Goal: Check status: Check status

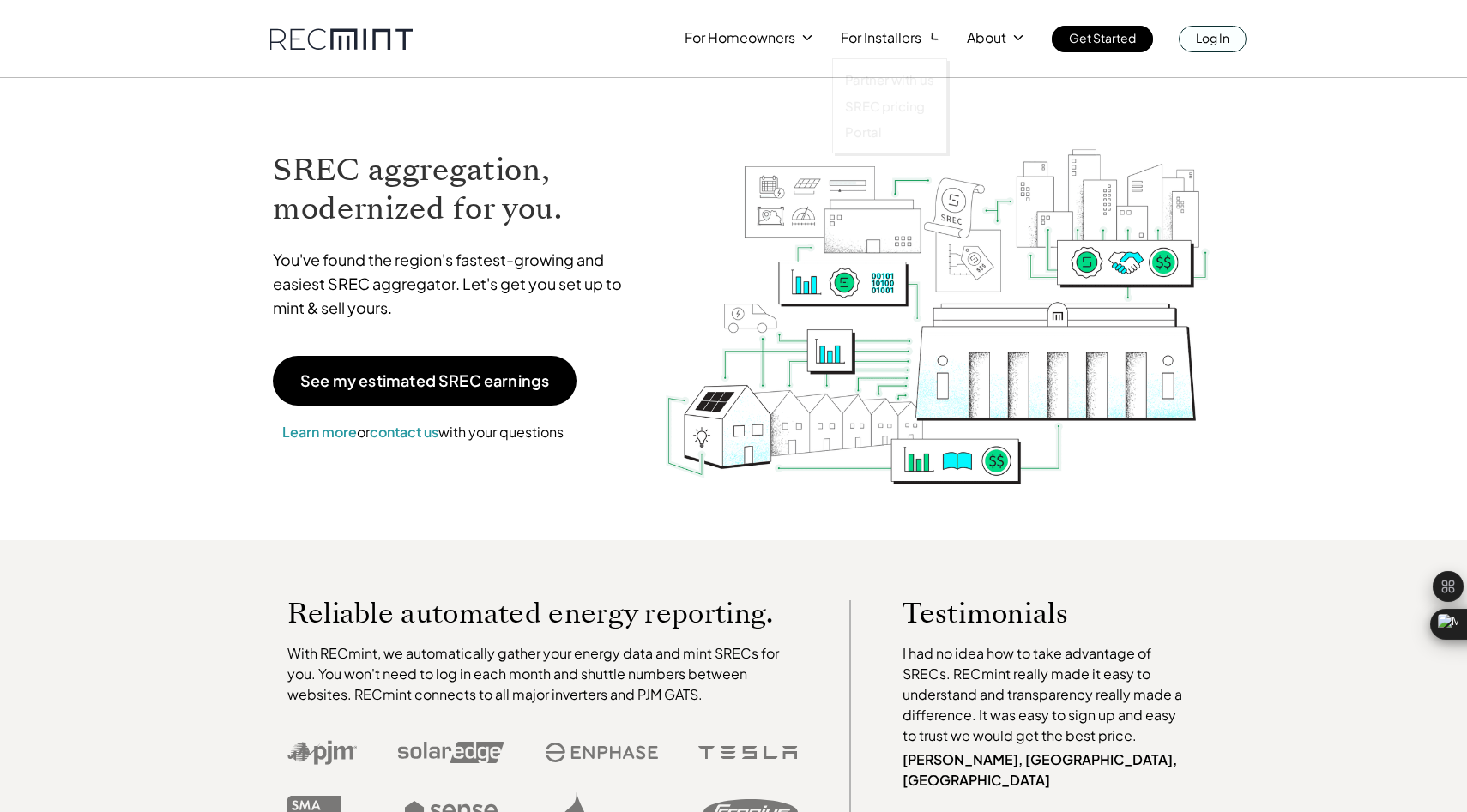
click at [1209, 37] on p "Log In" at bounding box center [1213, 37] width 33 height 24
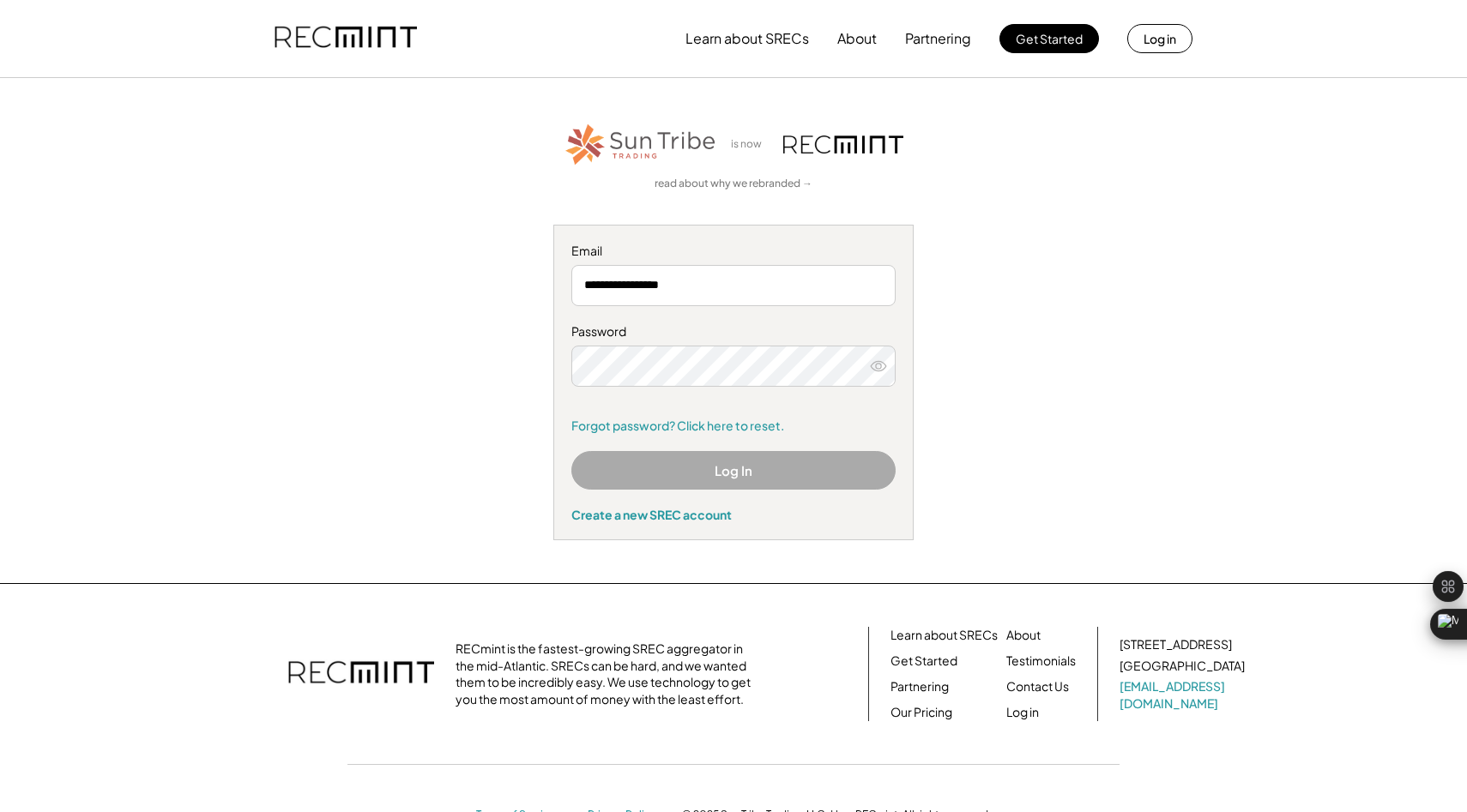
click at [748, 297] on input "**********" at bounding box center [734, 285] width 324 height 41
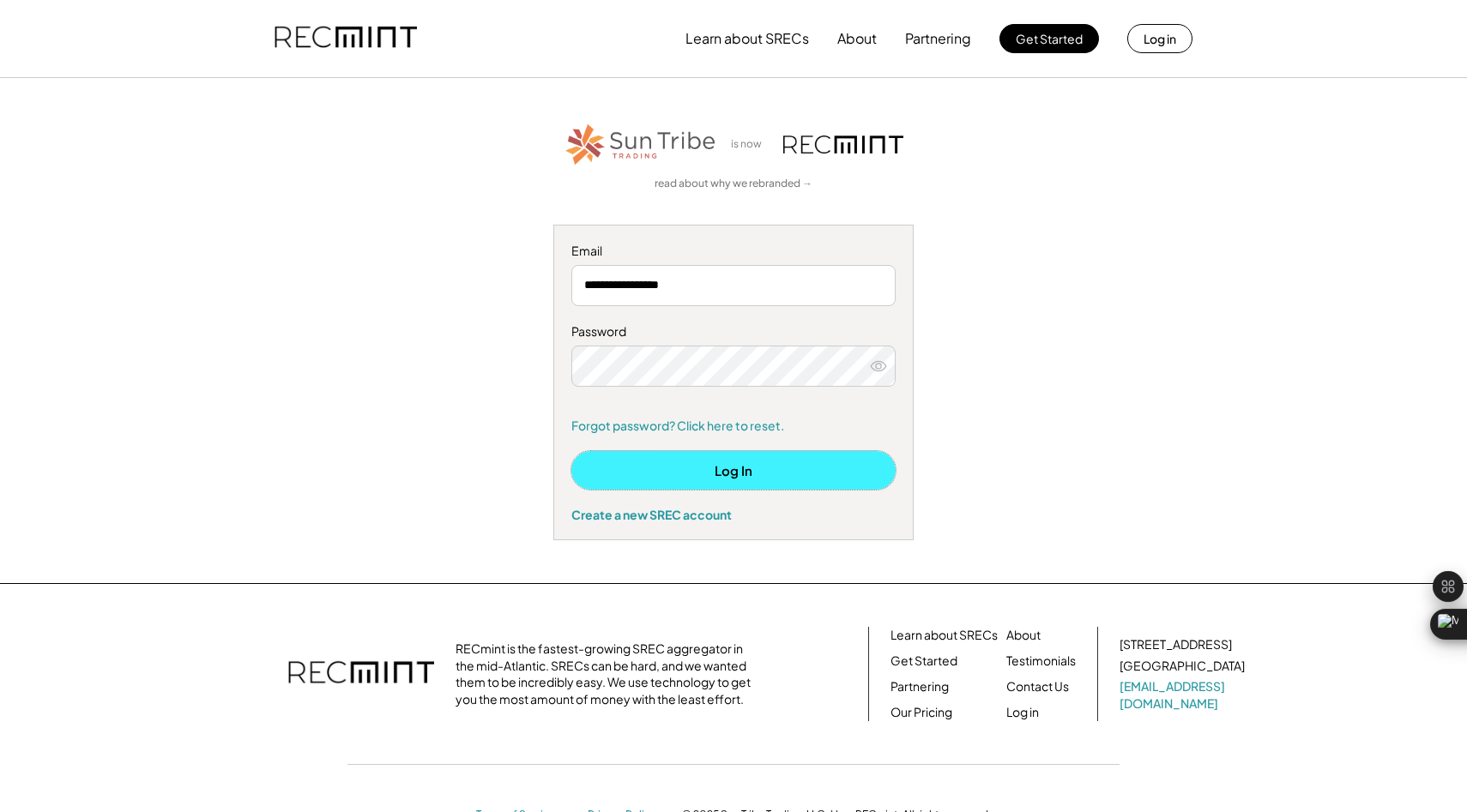
click at [754, 461] on button "Log In" at bounding box center [734, 470] width 324 height 39
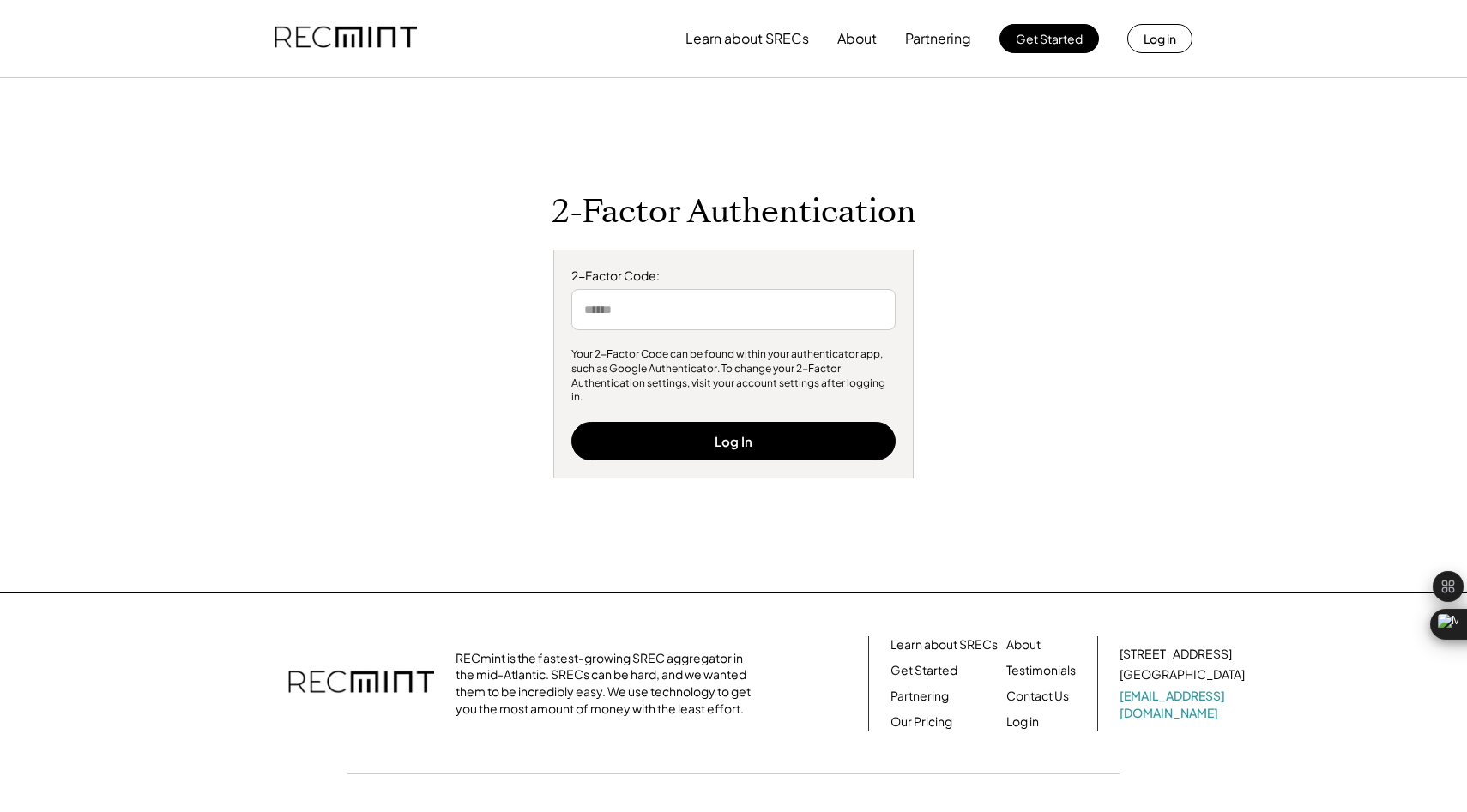
click at [715, 297] on input "input" at bounding box center [734, 310] width 324 height 41
type input "******"
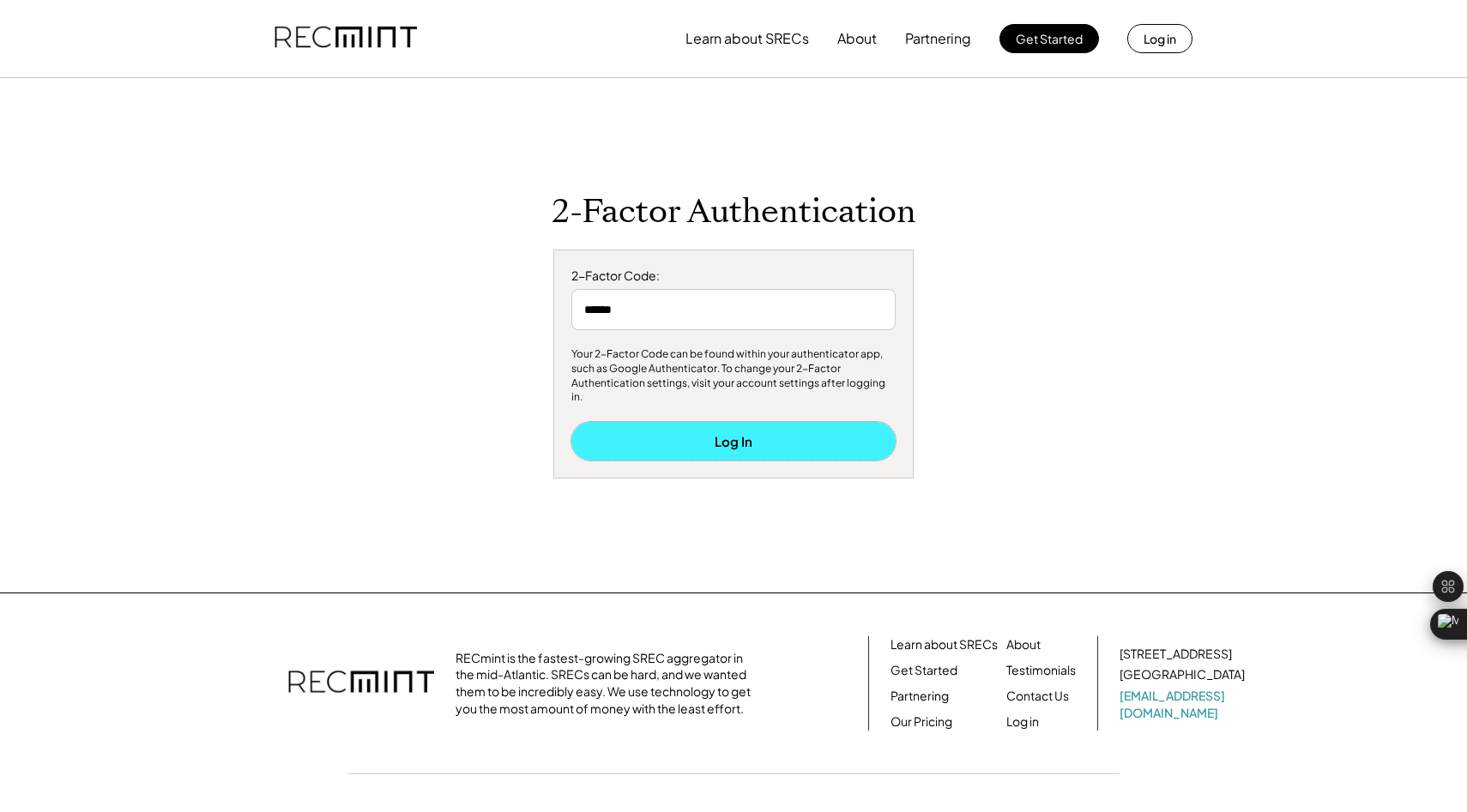
click at [739, 428] on button "Log In" at bounding box center [734, 441] width 324 height 39
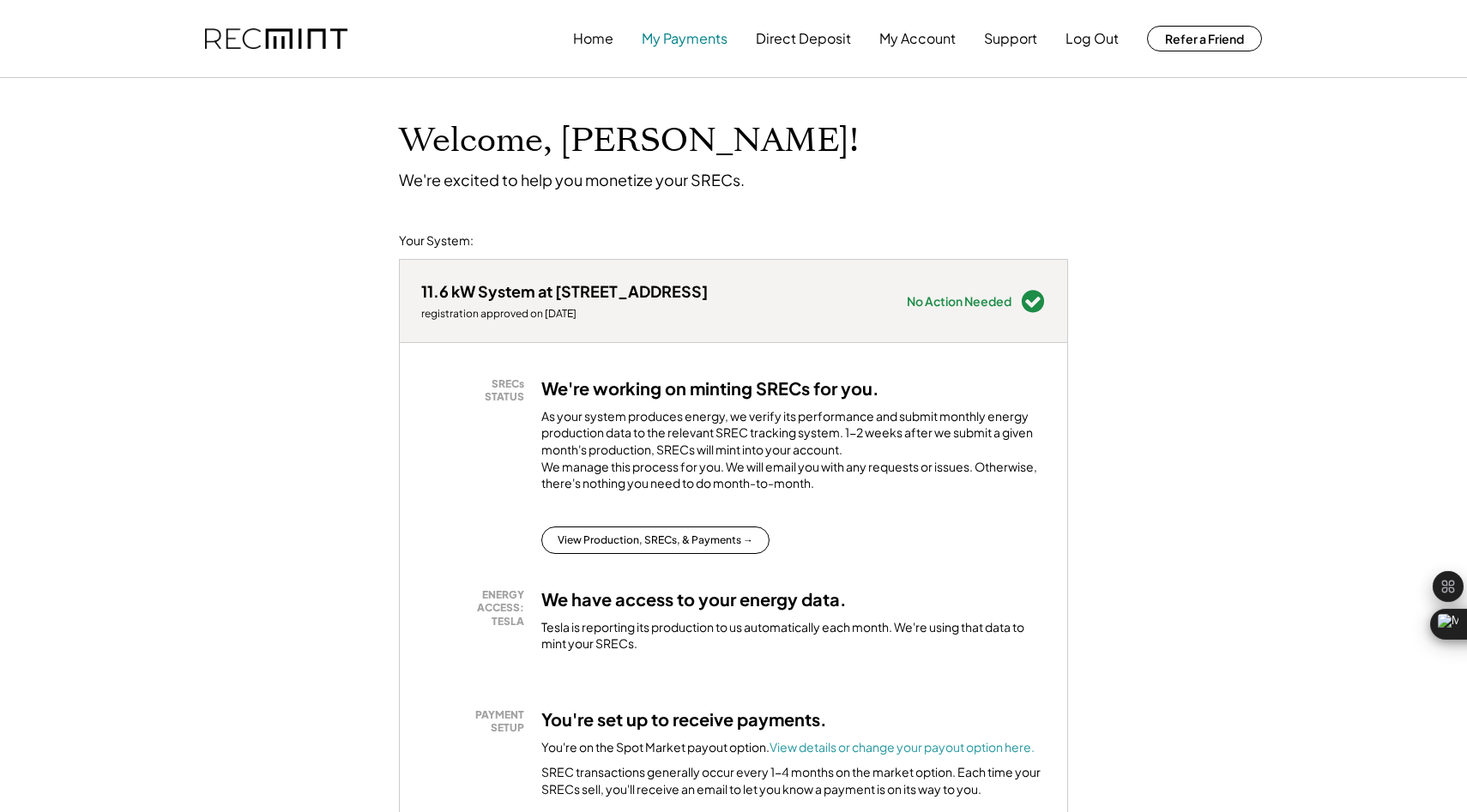
click at [702, 40] on button "My Payments" at bounding box center [685, 38] width 86 height 34
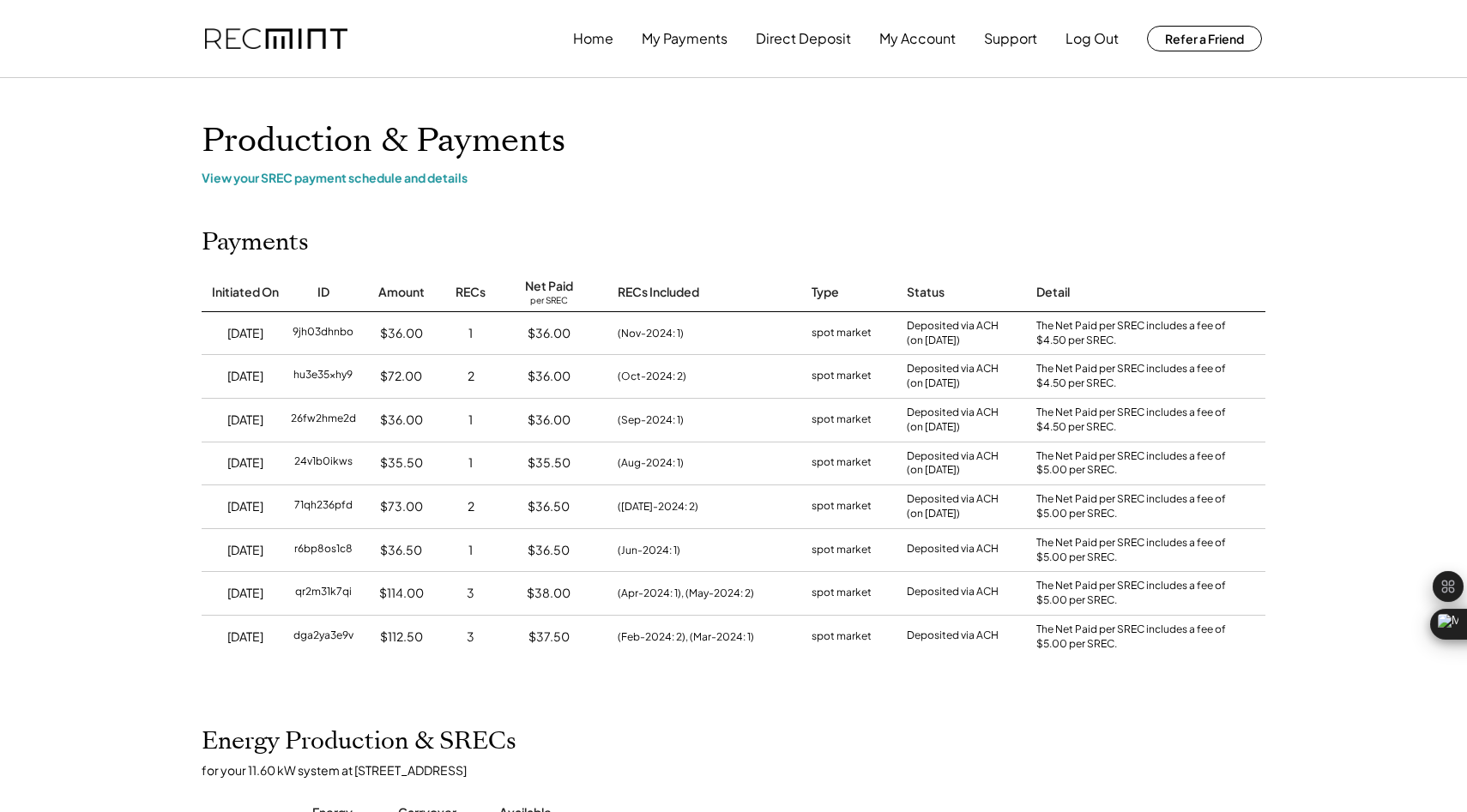
click at [570, 29] on div "Home My Payments Direct Deposit My Account Support Log Out Refer a Friend" at bounding box center [733, 38] width 1098 height 77
click at [593, 43] on button "Home" at bounding box center [592, 38] width 40 height 34
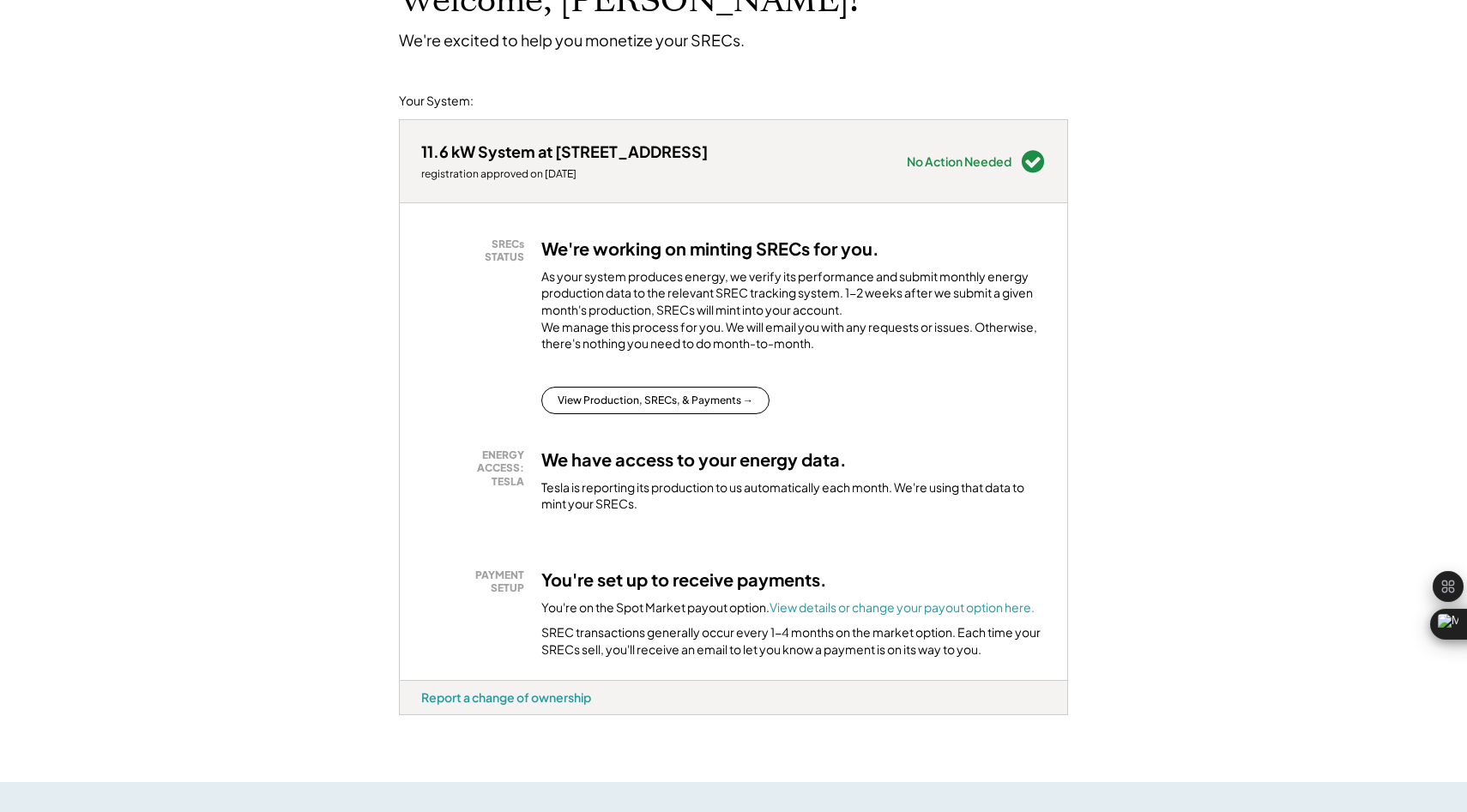
scroll to position [248, 0]
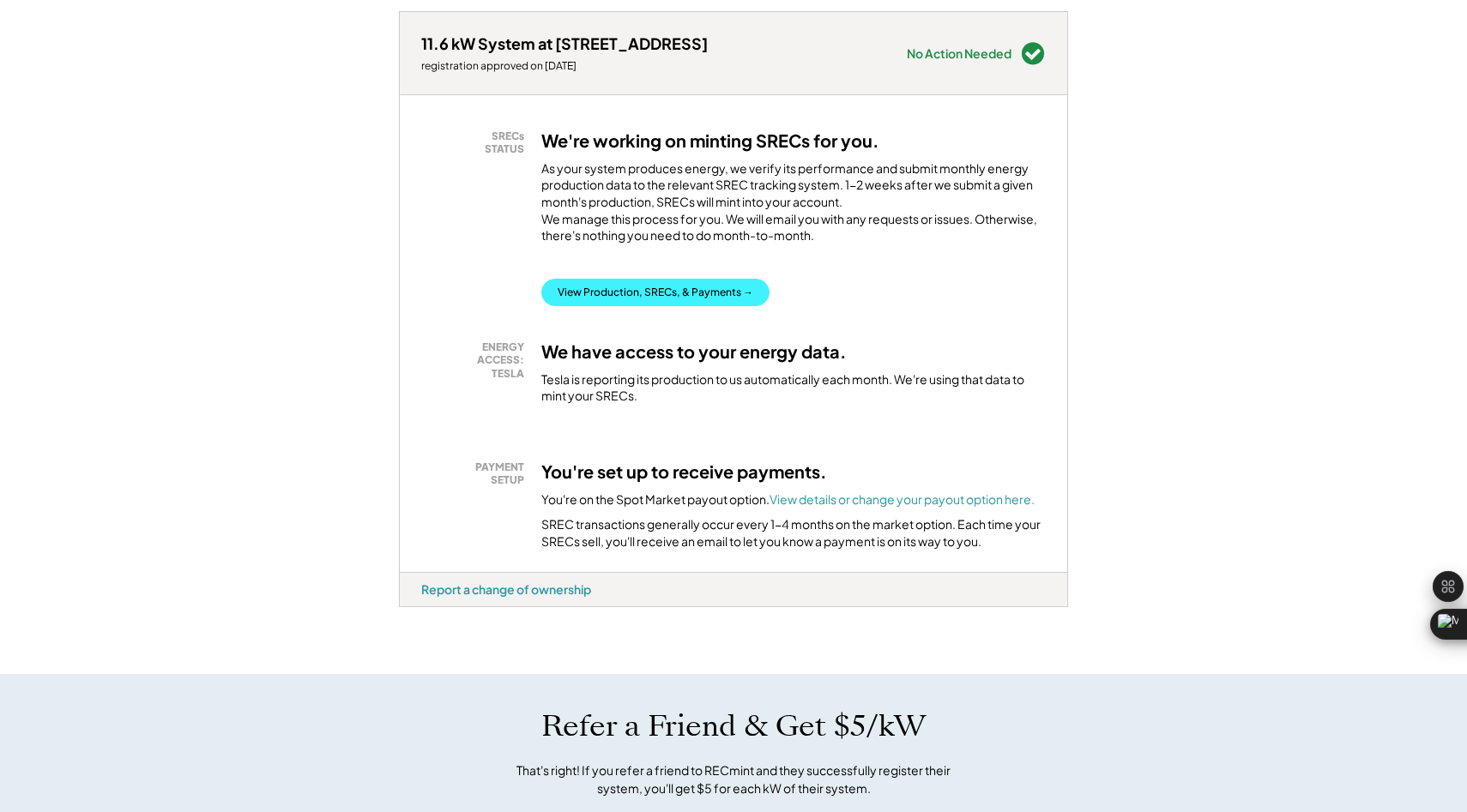
click at [667, 306] on button "View Production, SRECs, & Payments →" at bounding box center [656, 292] width 228 height 27
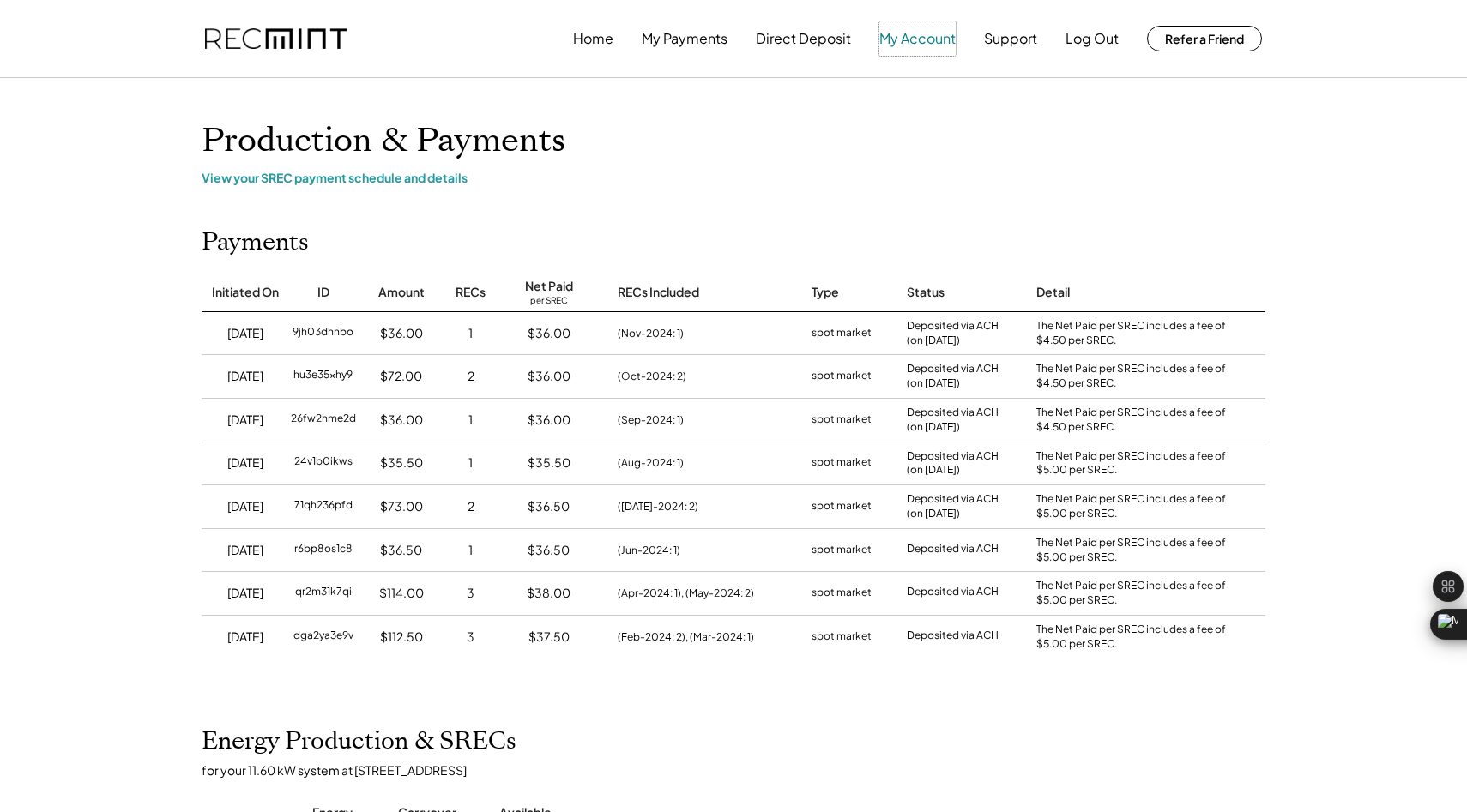
click at [929, 37] on button "My Account" at bounding box center [918, 38] width 76 height 34
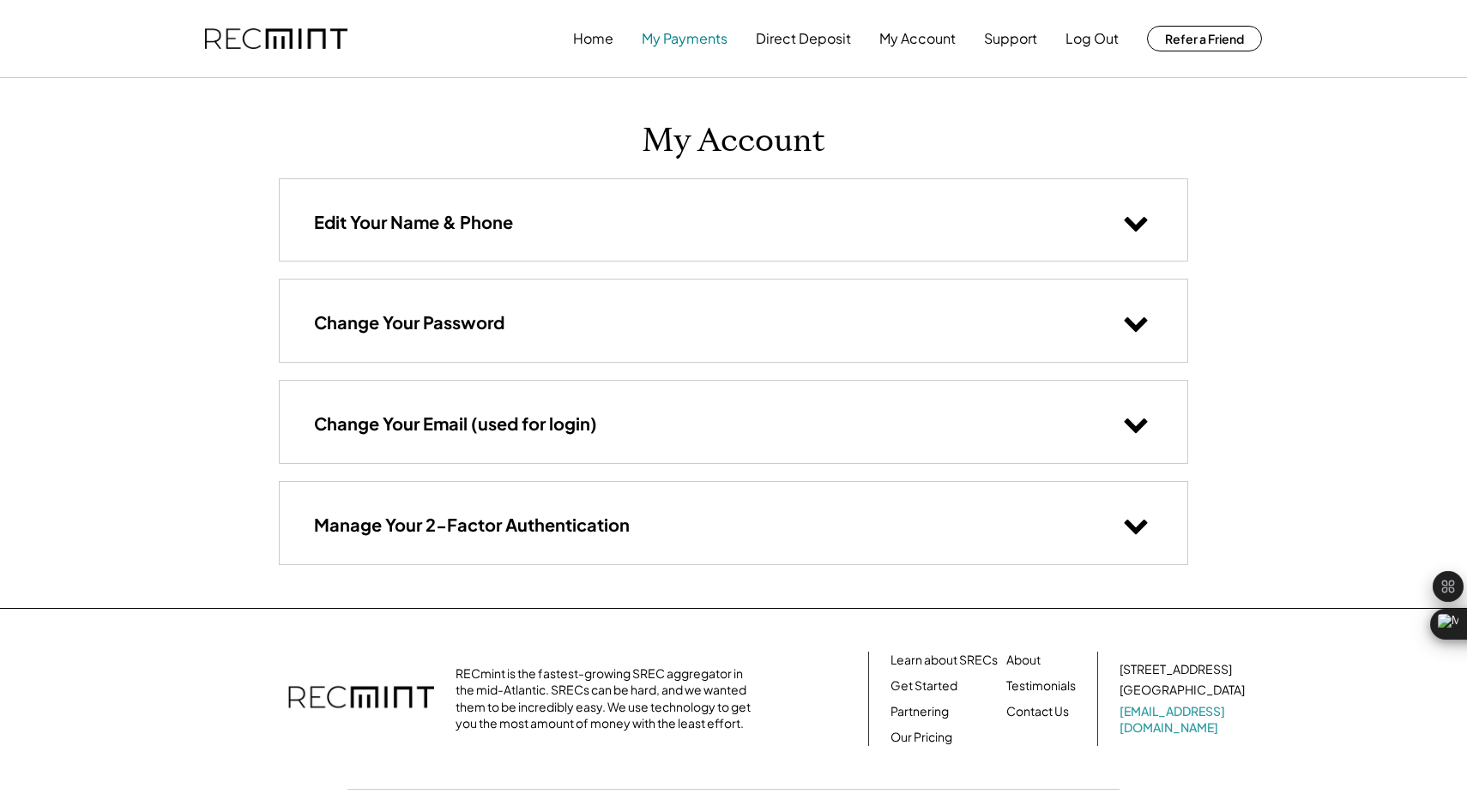
click at [692, 48] on button "My Payments" at bounding box center [685, 38] width 86 height 34
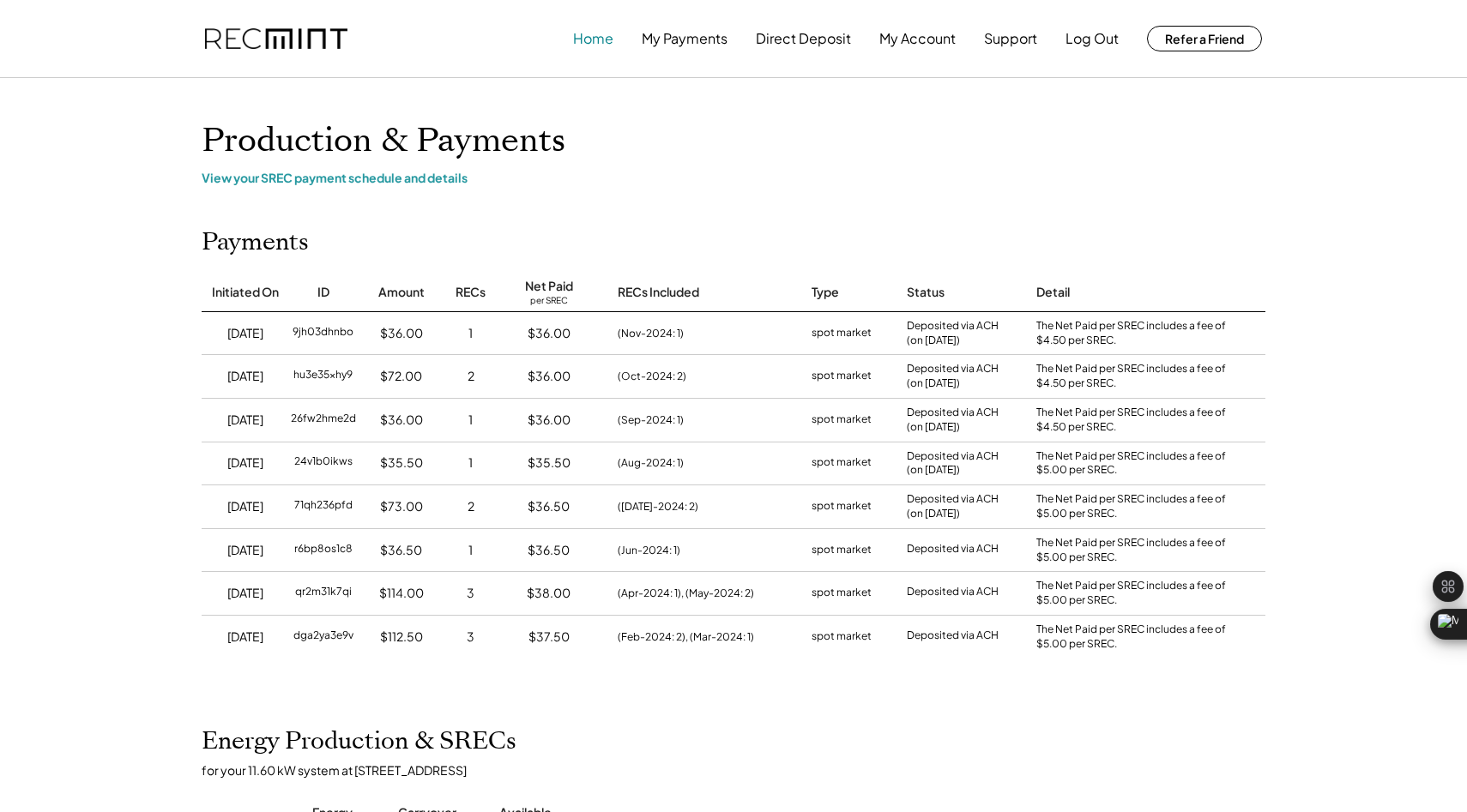
click at [580, 32] on button "Home" at bounding box center [592, 38] width 40 height 34
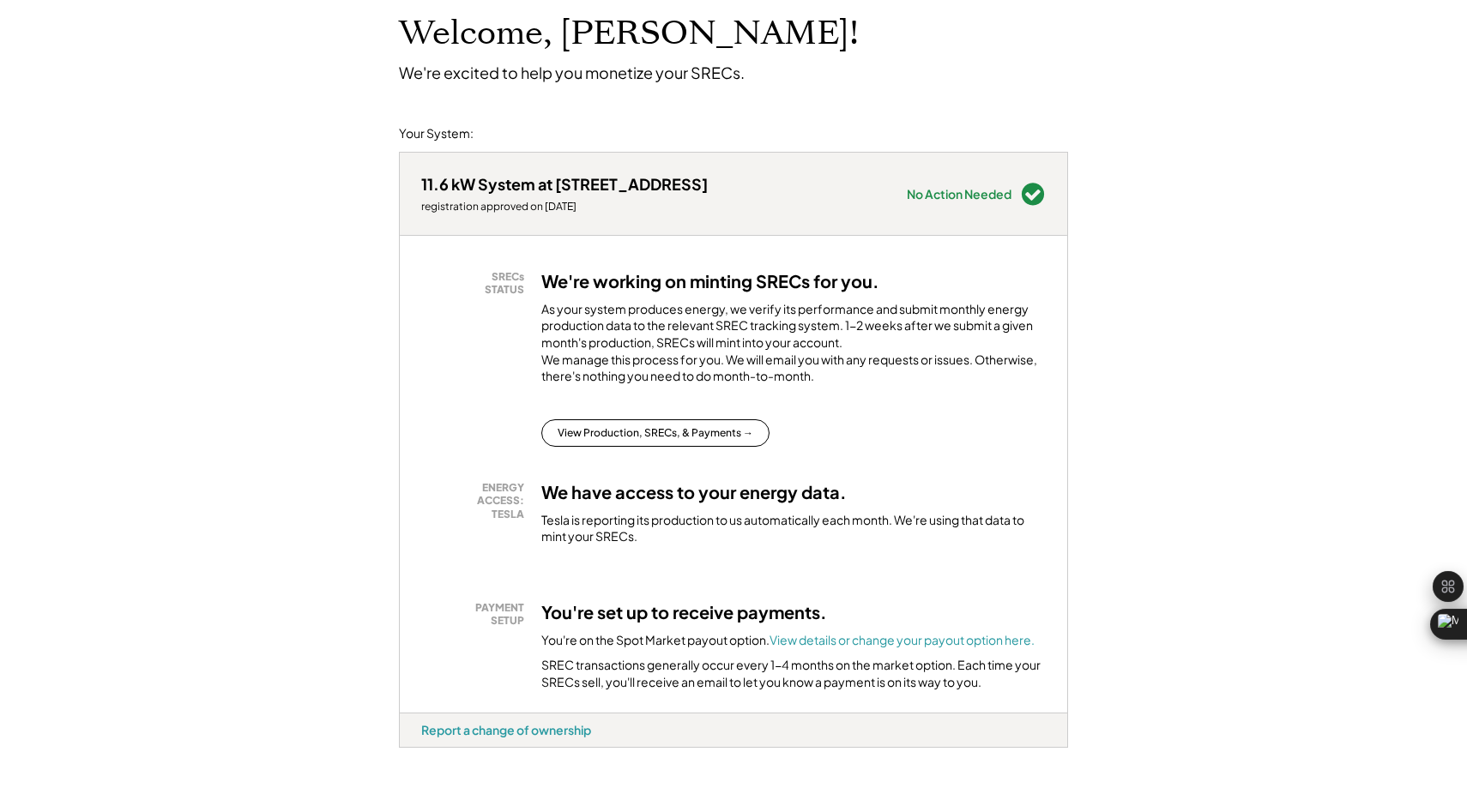
scroll to position [327, 0]
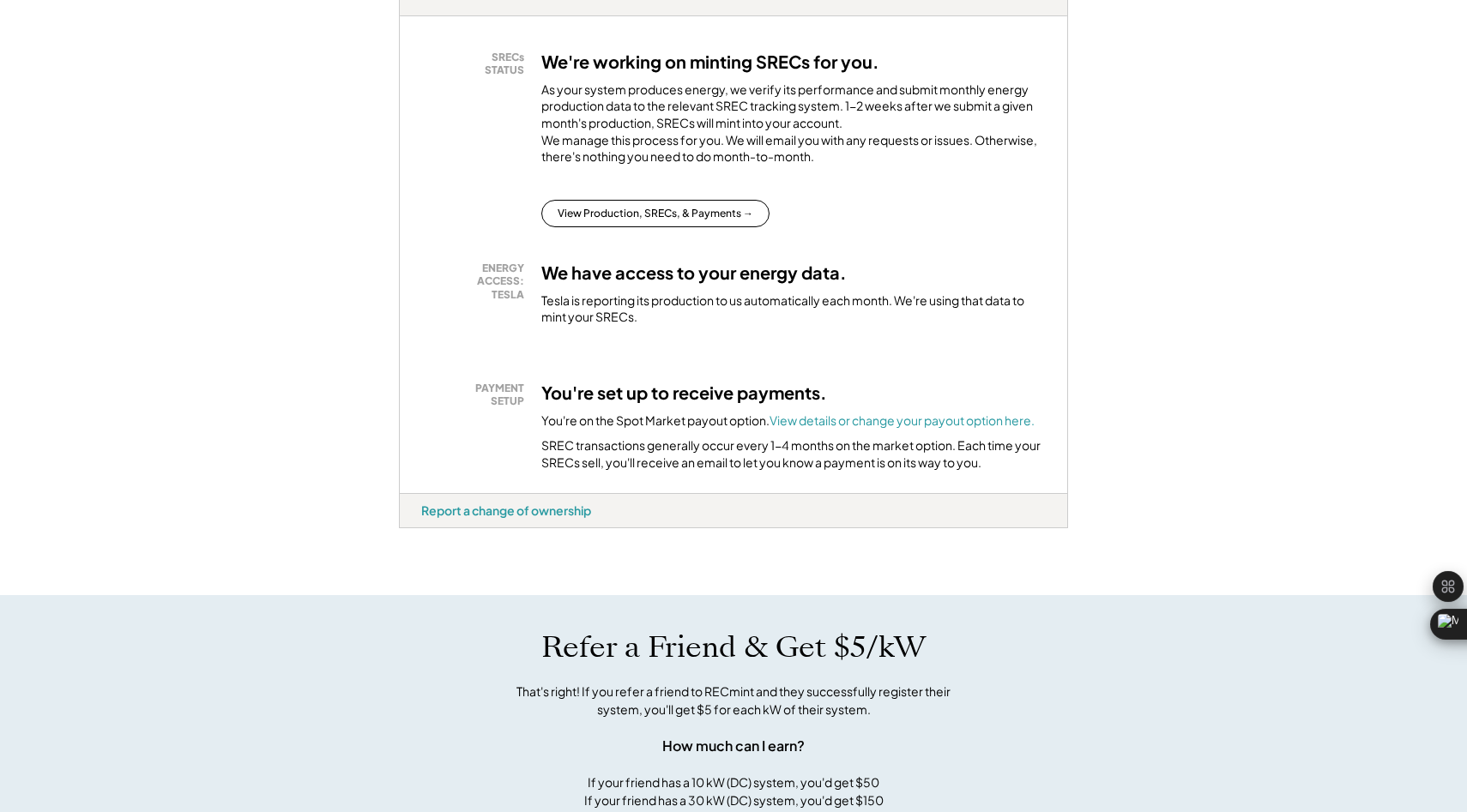
click at [721, 308] on div "Tesla is reporting its production to us automatically each month. We're using t…" at bounding box center [794, 309] width 505 height 33
click at [811, 269] on div "SRECs STATUS We're working on minting SRECs for you. As your system produces en…" at bounding box center [733, 255] width 667 height 477
click at [870, 428] on font "View details or change your payout option here." at bounding box center [902, 421] width 265 height 16
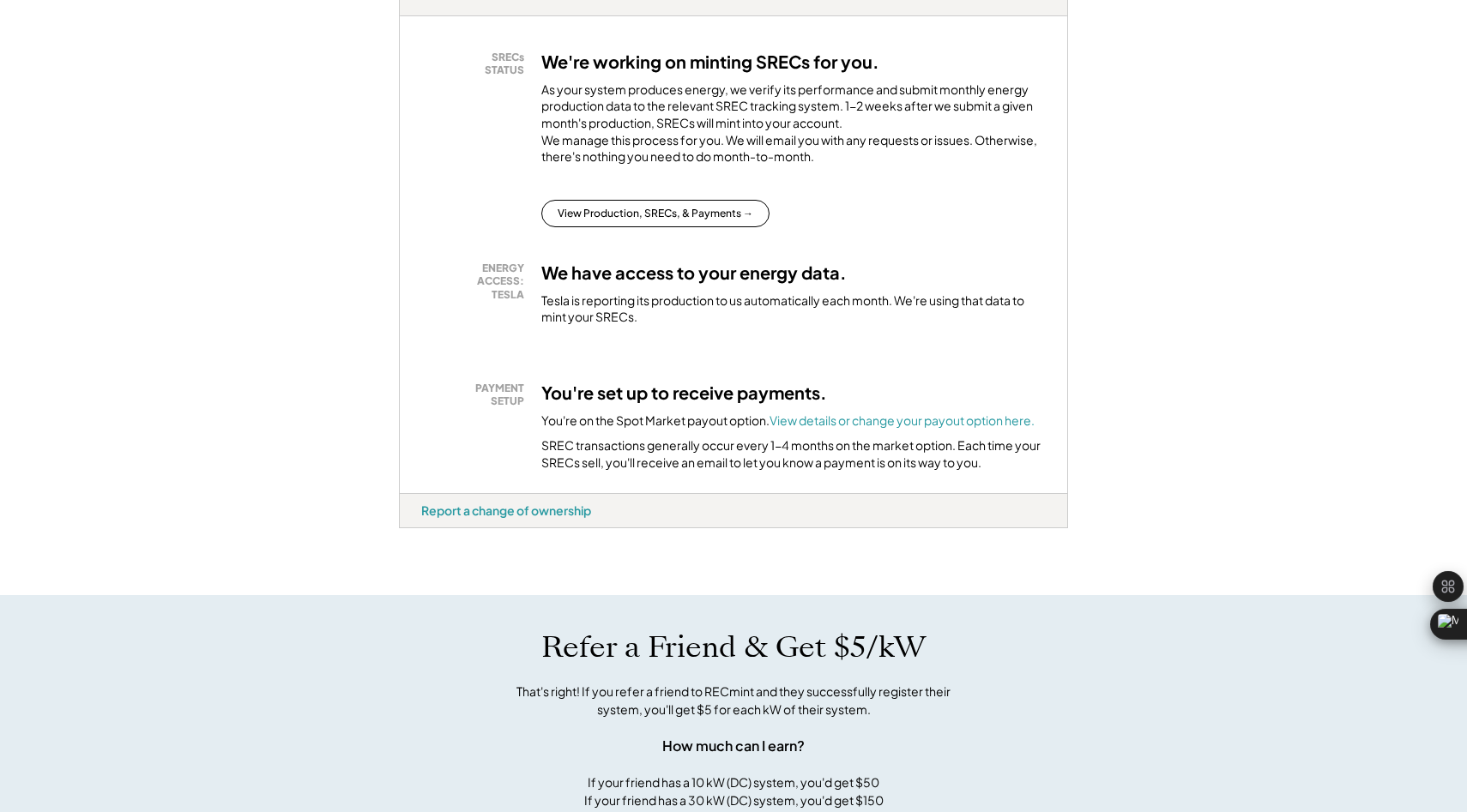
click at [835, 428] on div "You're on the Spot Market payout option. View details or change your payout opt…" at bounding box center [788, 422] width 493 height 18
click at [837, 428] on font "View details or change your payout option here." at bounding box center [902, 421] width 265 height 16
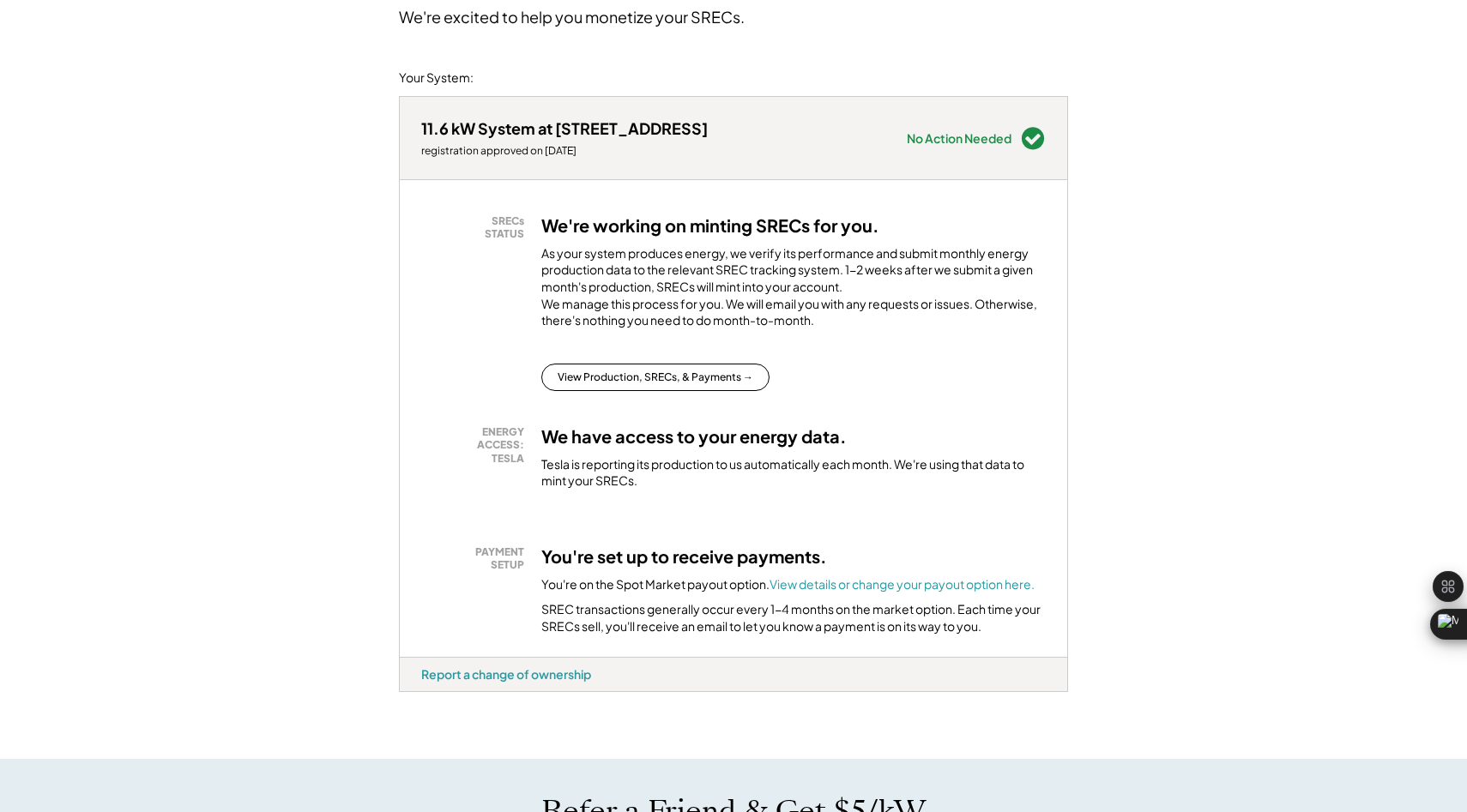
scroll to position [0, 0]
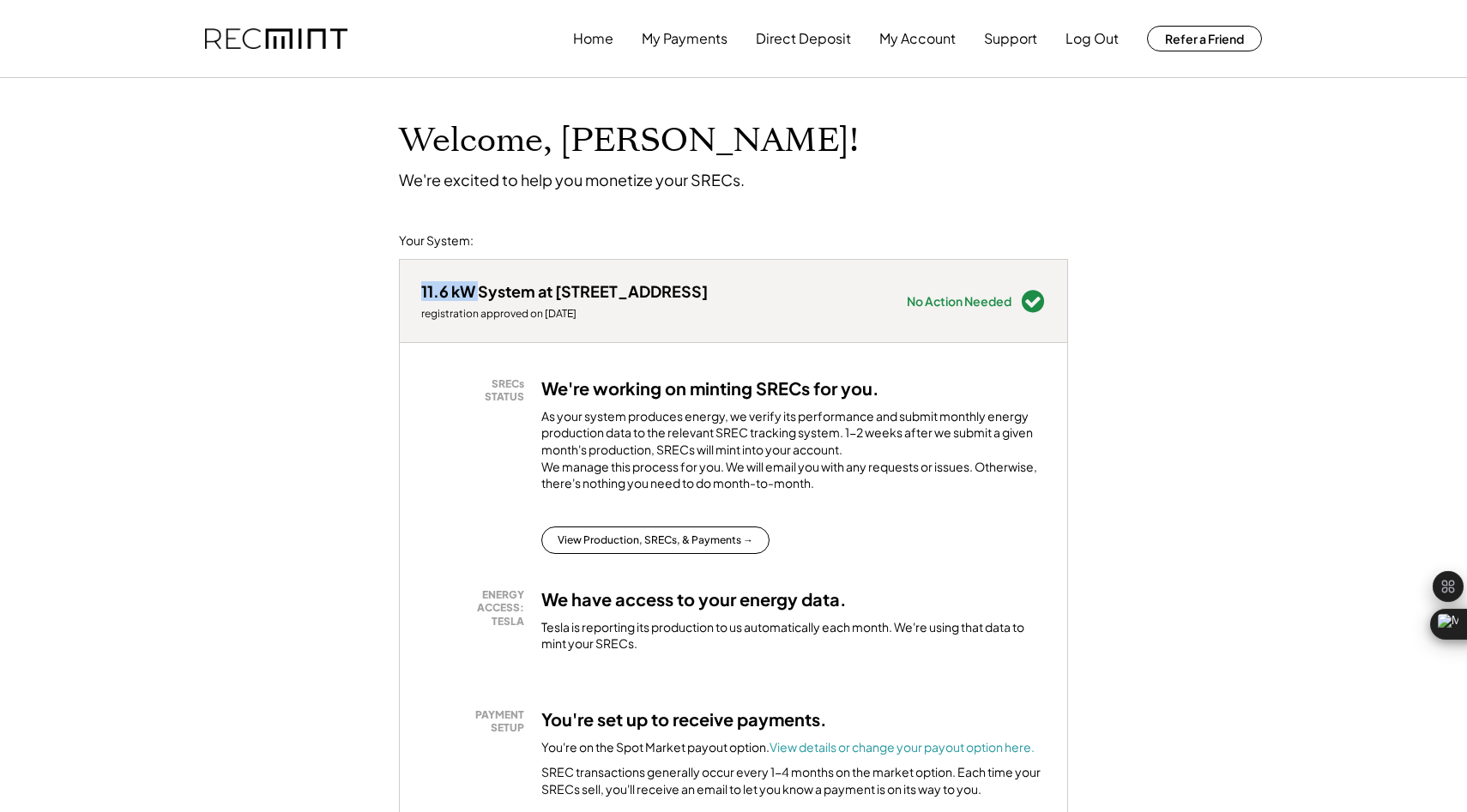
drag, startPoint x: 421, startPoint y: 290, endPoint x: 479, endPoint y: 290, distance: 58.0
click at [479, 290] on div "11.6 kW System at 12042 Cameron Creek Rd" at bounding box center [564, 291] width 286 height 19
copy div "11.6 kW"
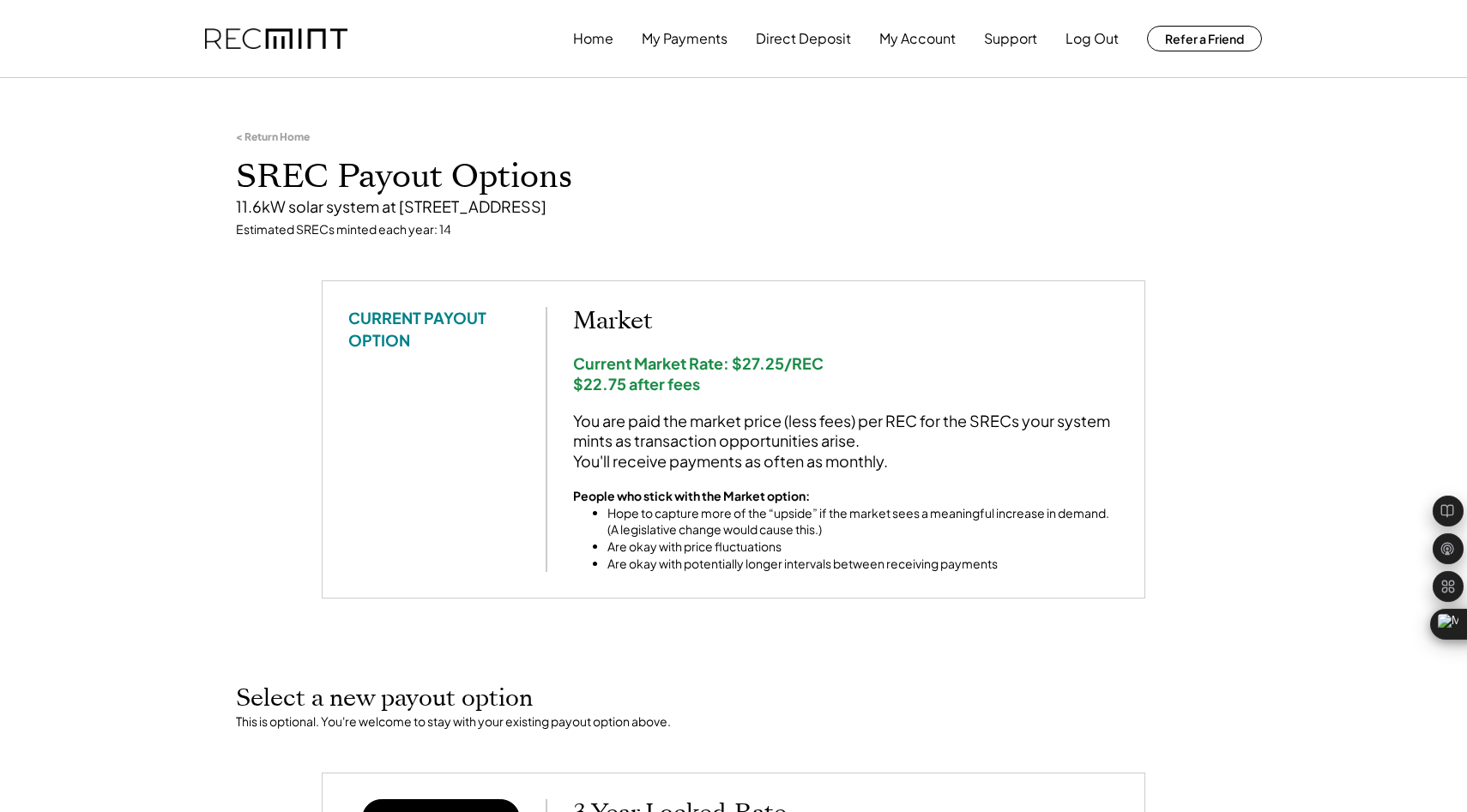
click at [271, 137] on div "< Return Home" at bounding box center [273, 137] width 74 height 14
click at [273, 149] on div "< Return Home SREC Payout Options 11.6kW solar system at 12042 Cameron Creek Rd…" at bounding box center [734, 184] width 1030 height 193
click at [598, 40] on button "Home" at bounding box center [592, 38] width 40 height 34
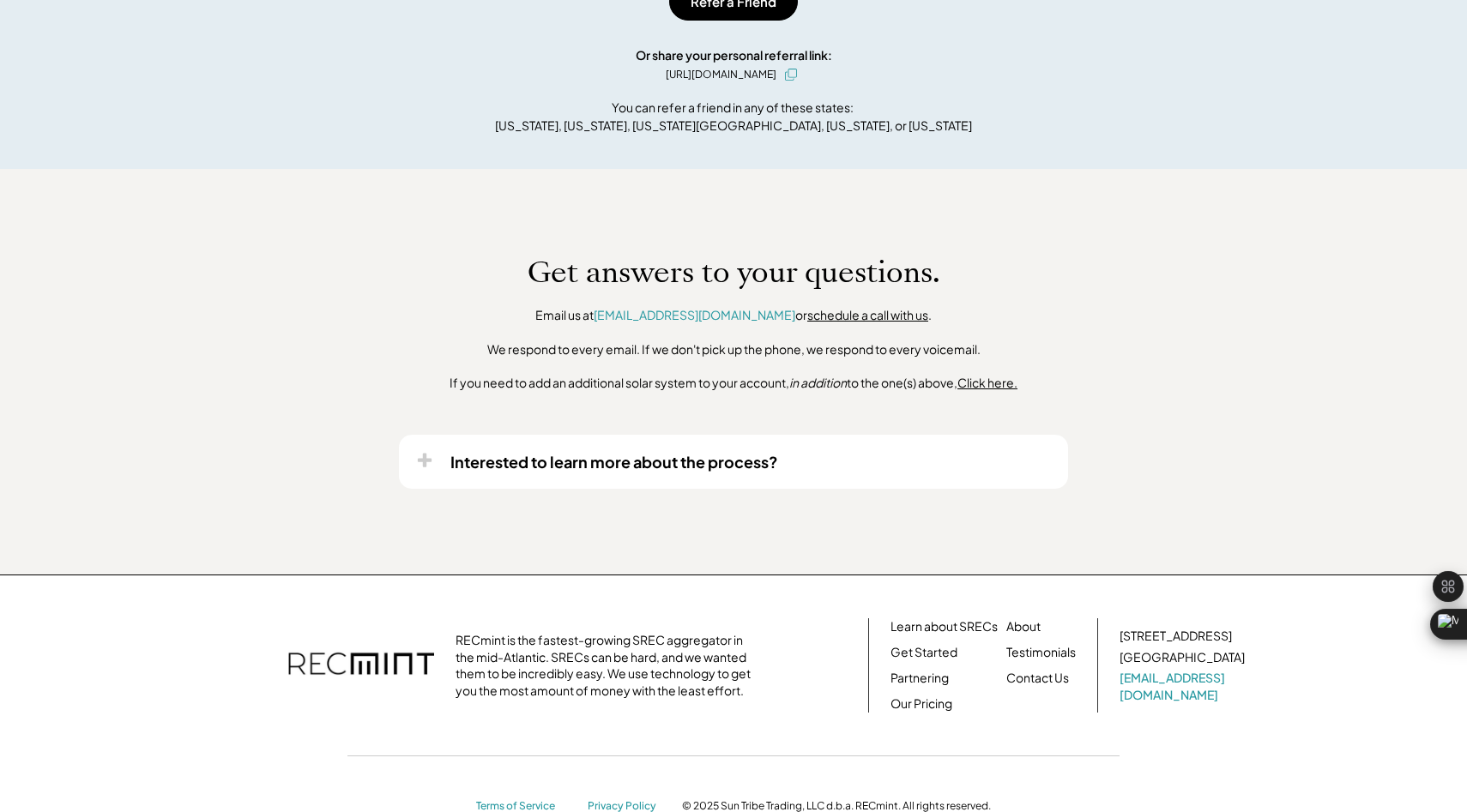
scroll to position [1240, 0]
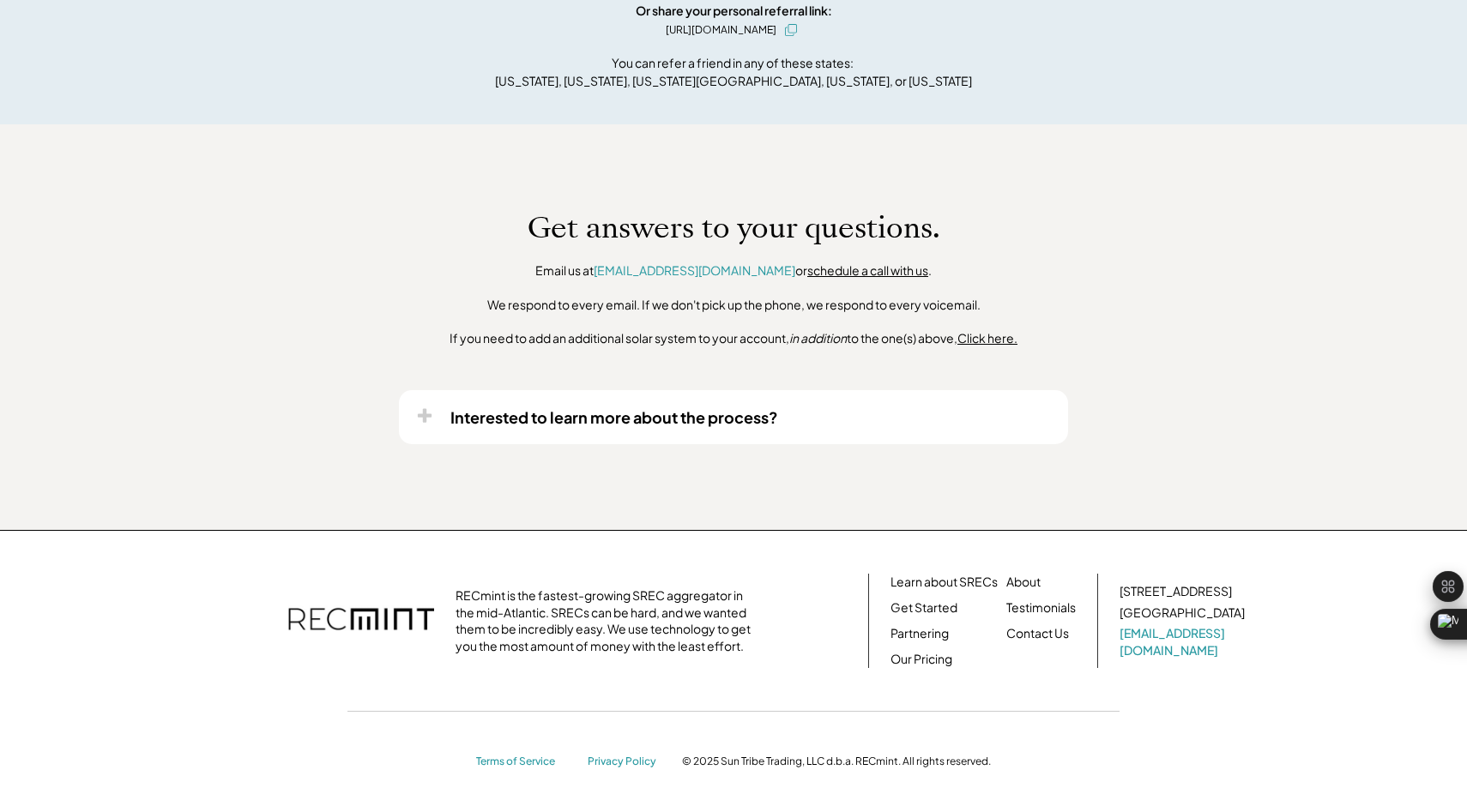
click at [755, 429] on div "Interested to learn more about the process?" at bounding box center [734, 417] width 669 height 54
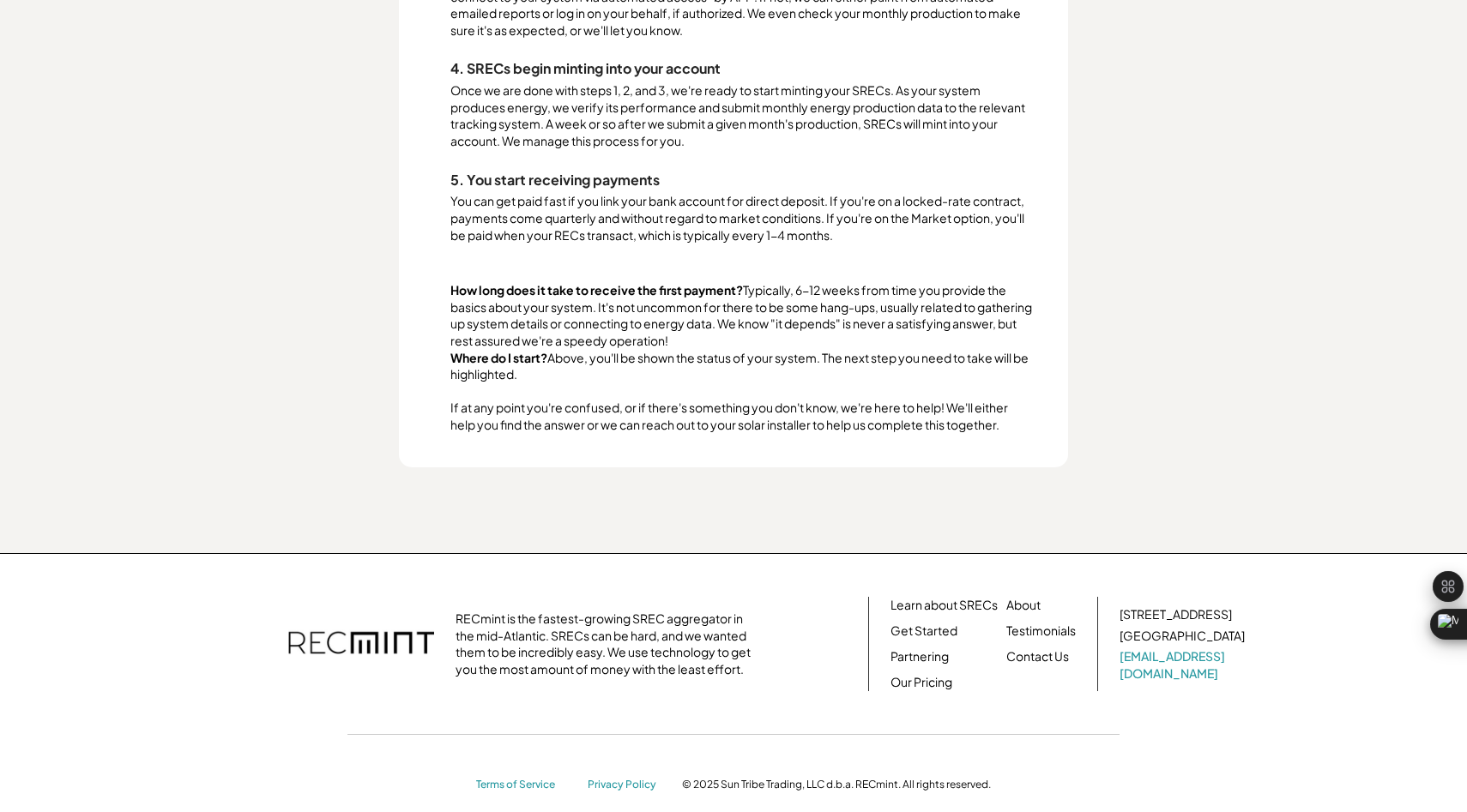
scroll to position [2052, 0]
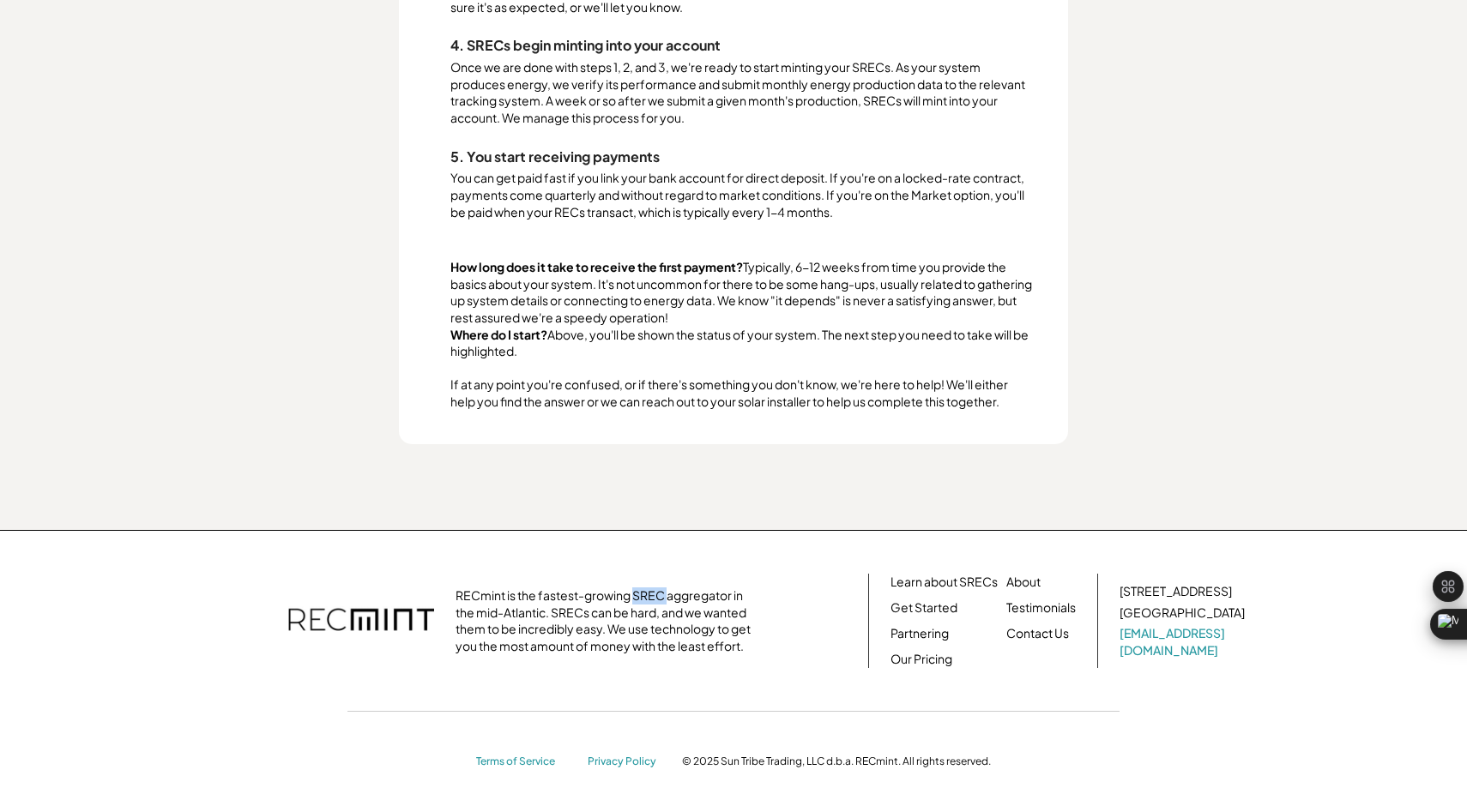
drag, startPoint x: 632, startPoint y: 595, endPoint x: 667, endPoint y: 599, distance: 35.2
click at [667, 599] on div "RECmint is the fastest-growing SREC aggregator in the mid-Atlantic. SRECs can b…" at bounding box center [608, 620] width 305 height 67
copy div "SREC"
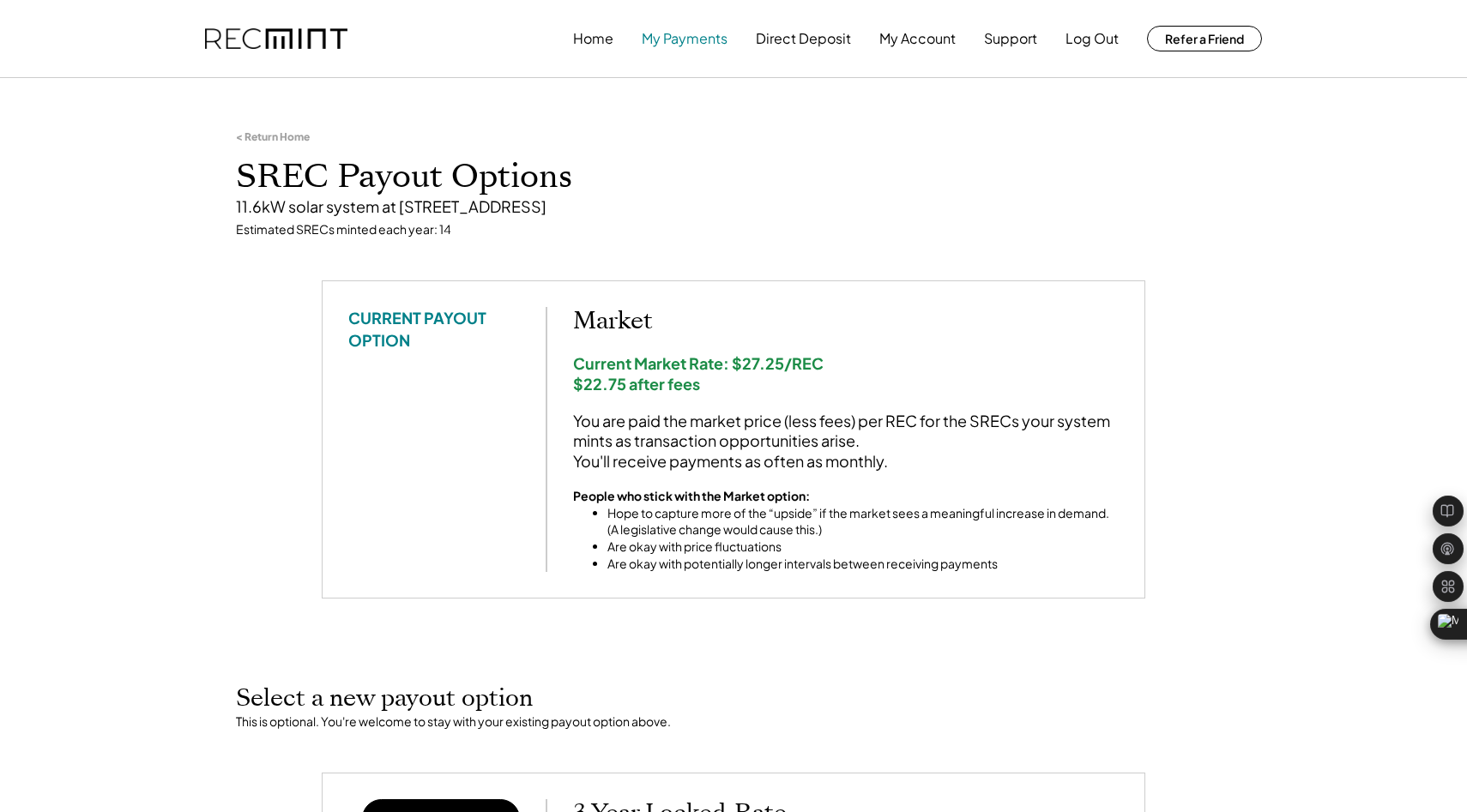
click at [673, 38] on button "My Payments" at bounding box center [685, 38] width 86 height 34
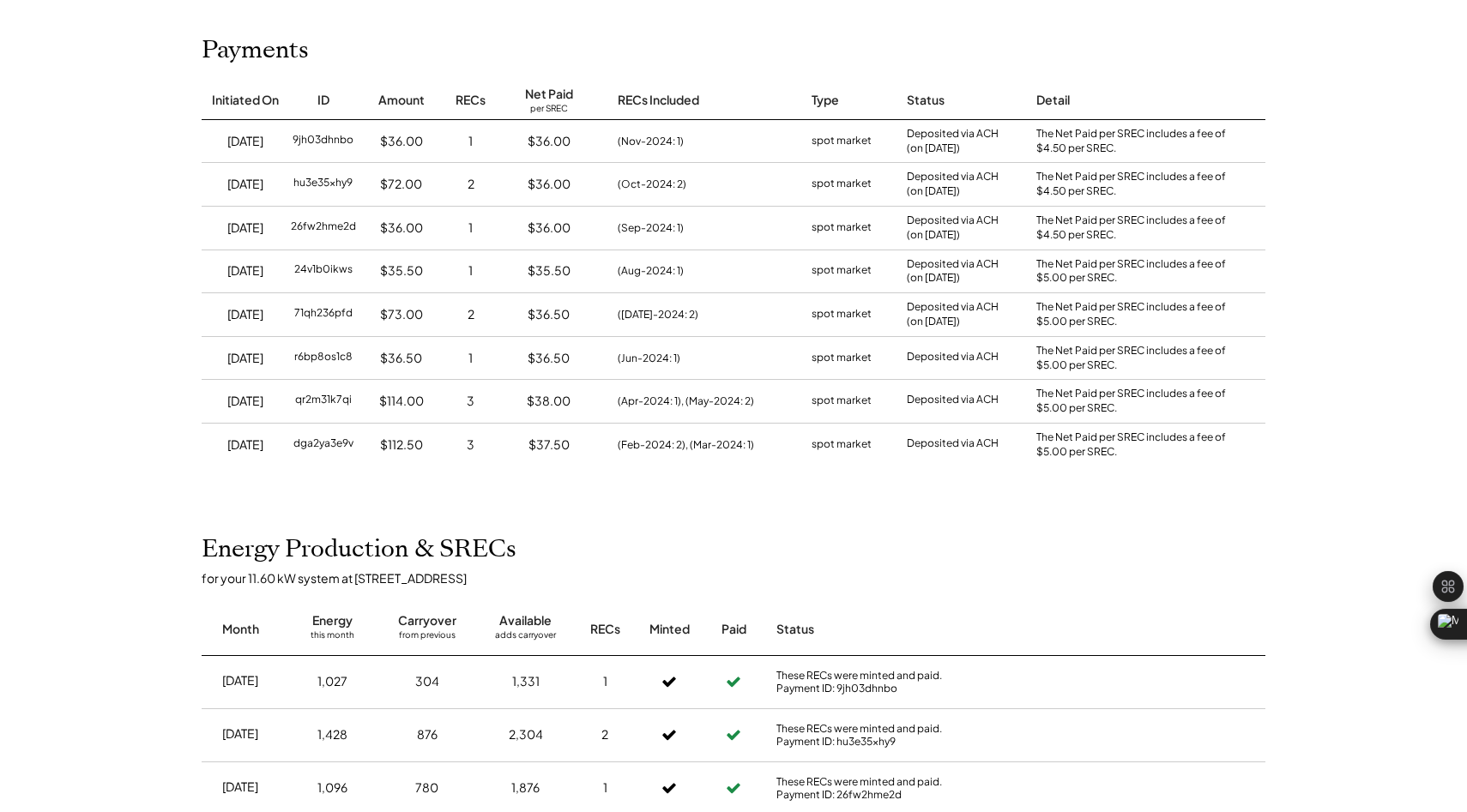
scroll to position [194, 0]
click at [406, 133] on div "$36.00" at bounding box center [401, 140] width 43 height 18
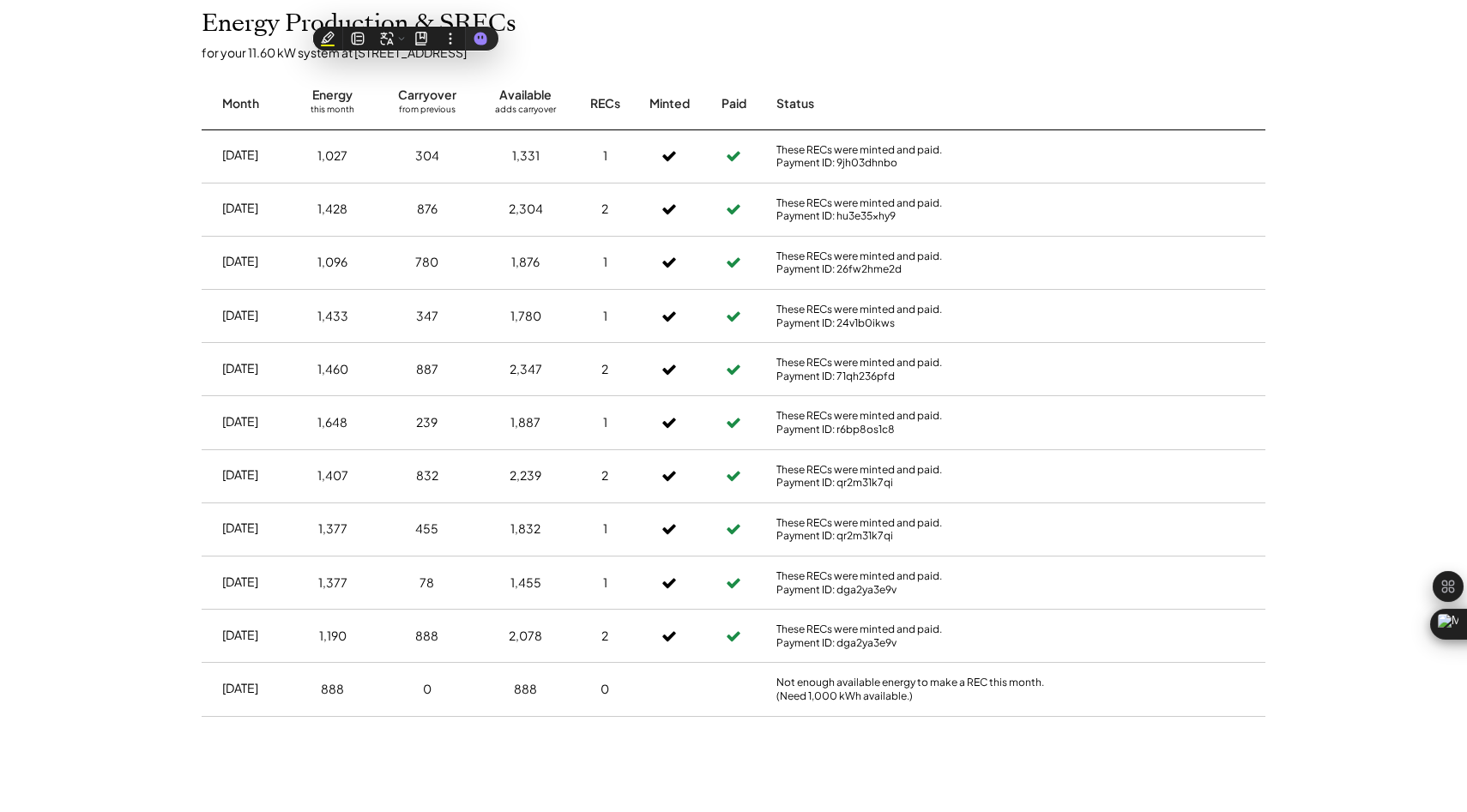
scroll to position [0, 0]
